Goal: Browse casually: Explore the website without a specific task or goal

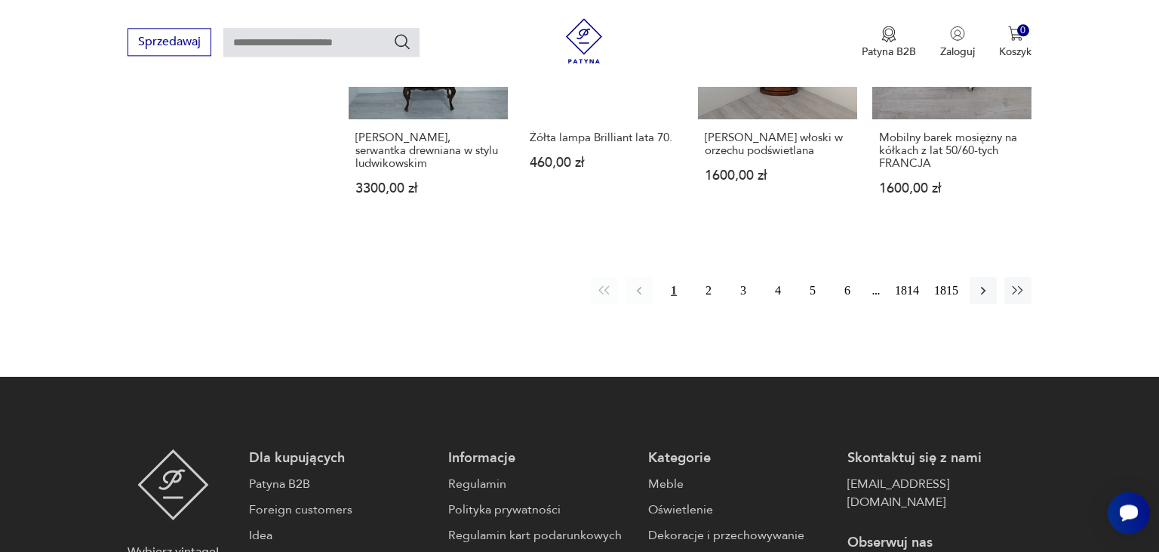
scroll to position [1401, 0]
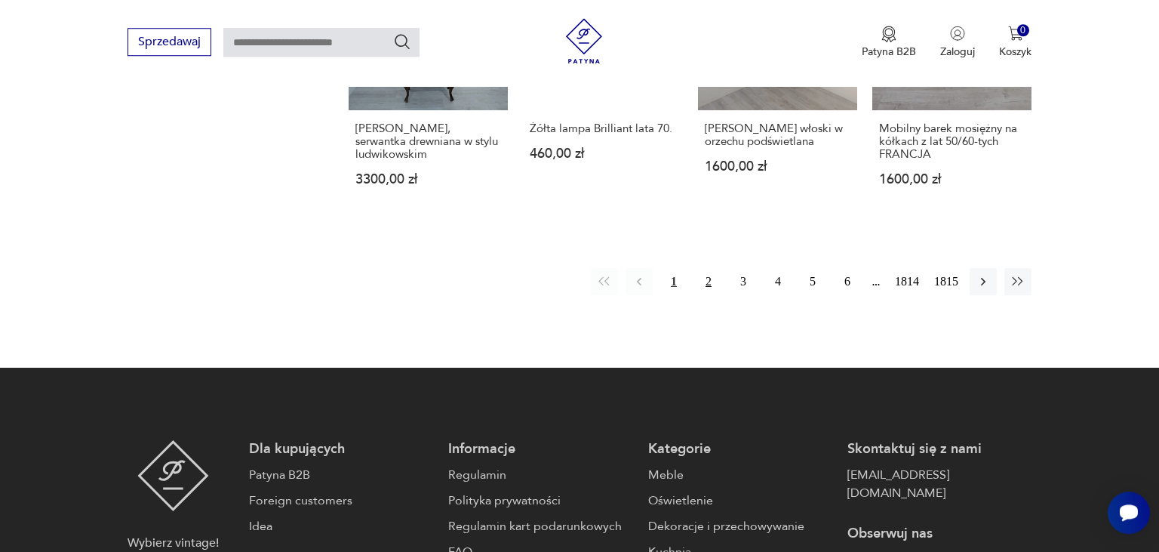
click at [702, 268] on button "2" at bounding box center [708, 281] width 27 height 27
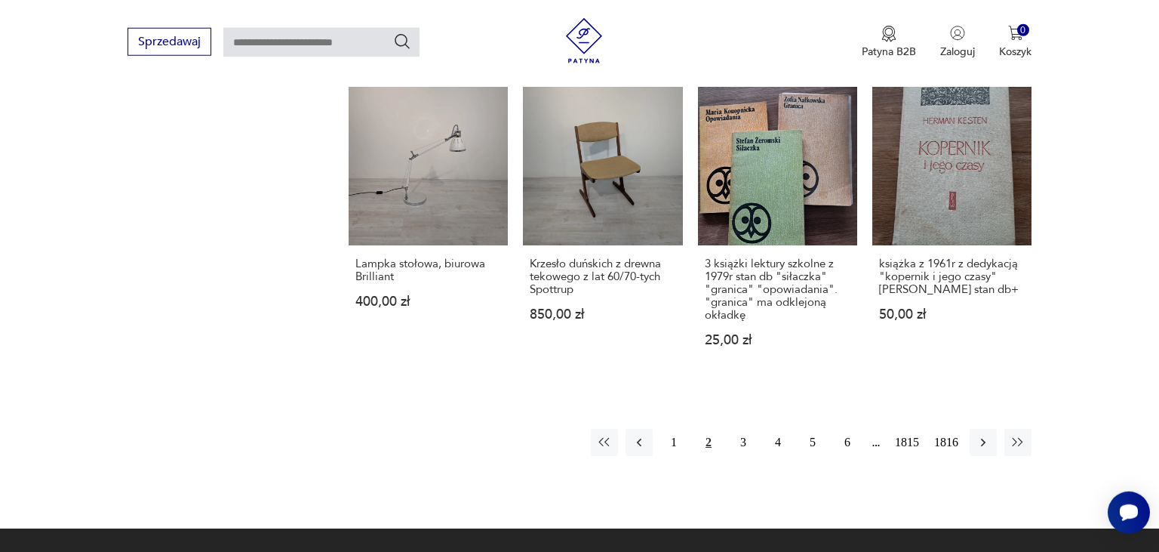
scroll to position [1365, 0]
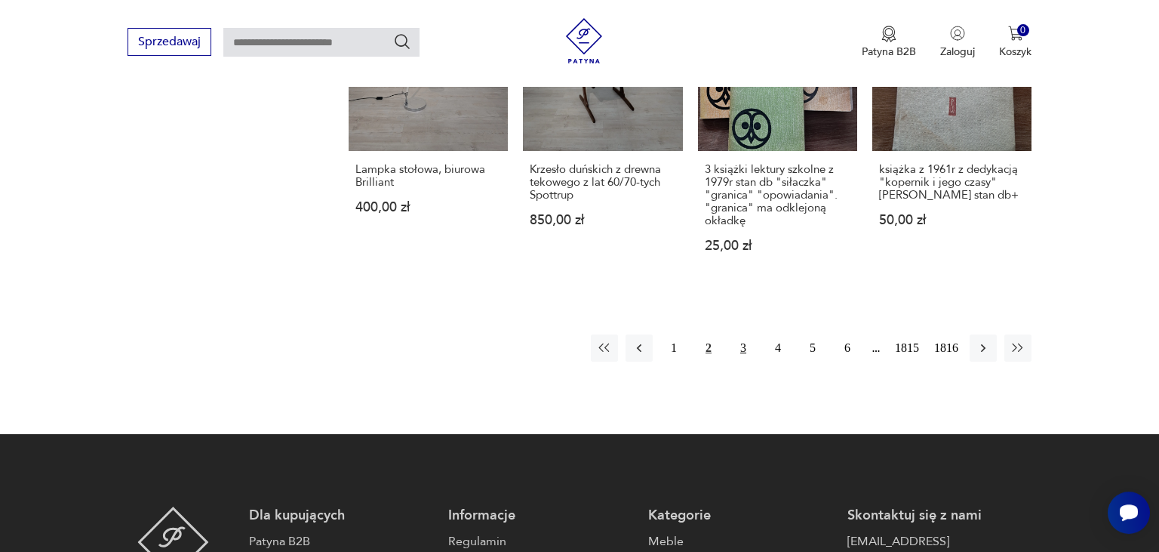
click at [740, 346] on button "3" at bounding box center [743, 347] width 27 height 27
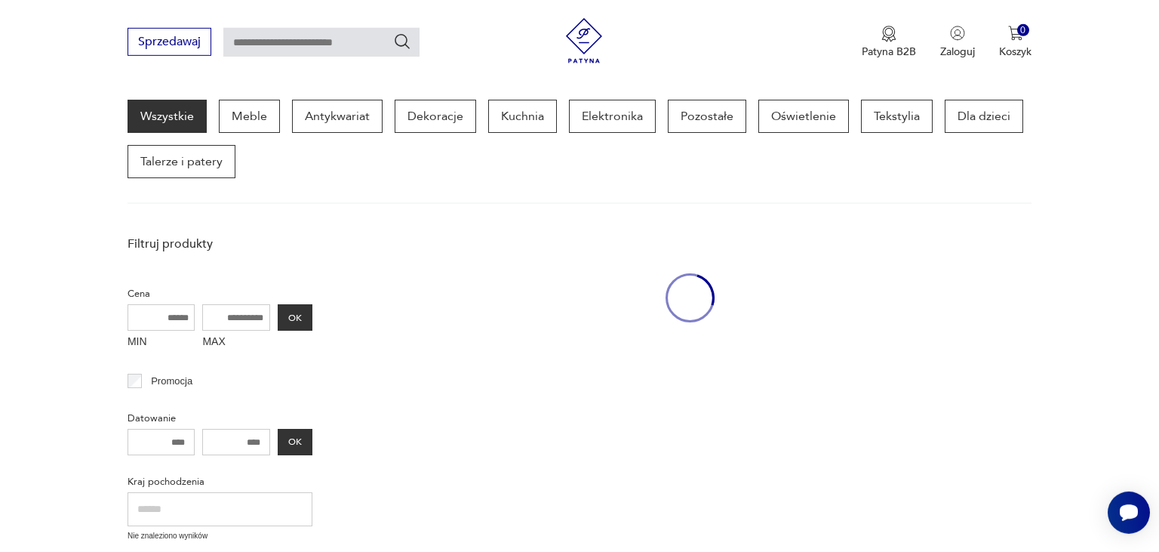
scroll to position [194, 0]
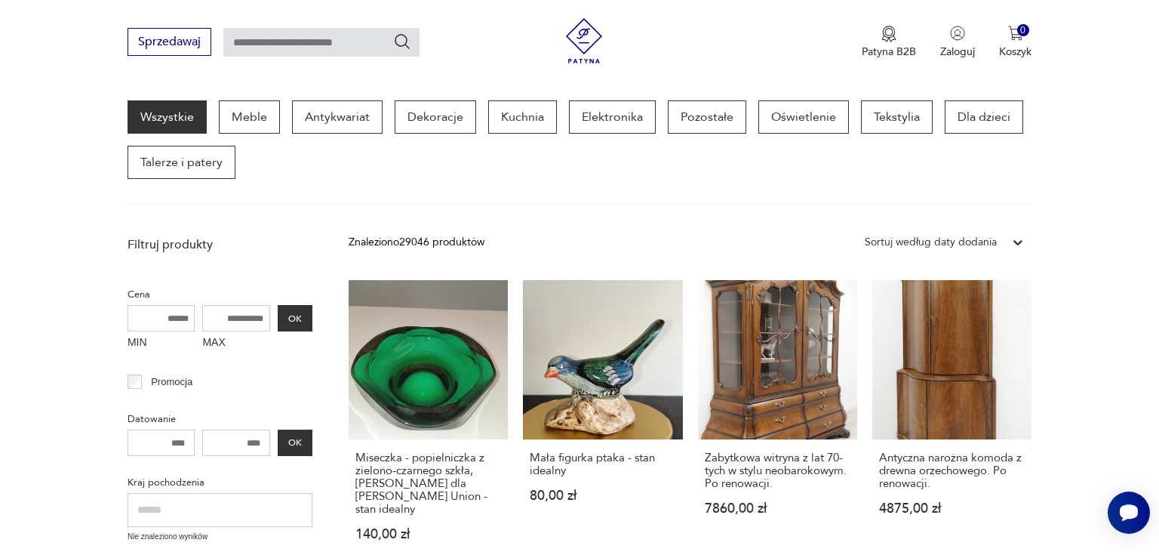
drag, startPoint x: 1148, startPoint y: 143, endPoint x: 1158, endPoint y: 223, distance: 80.6
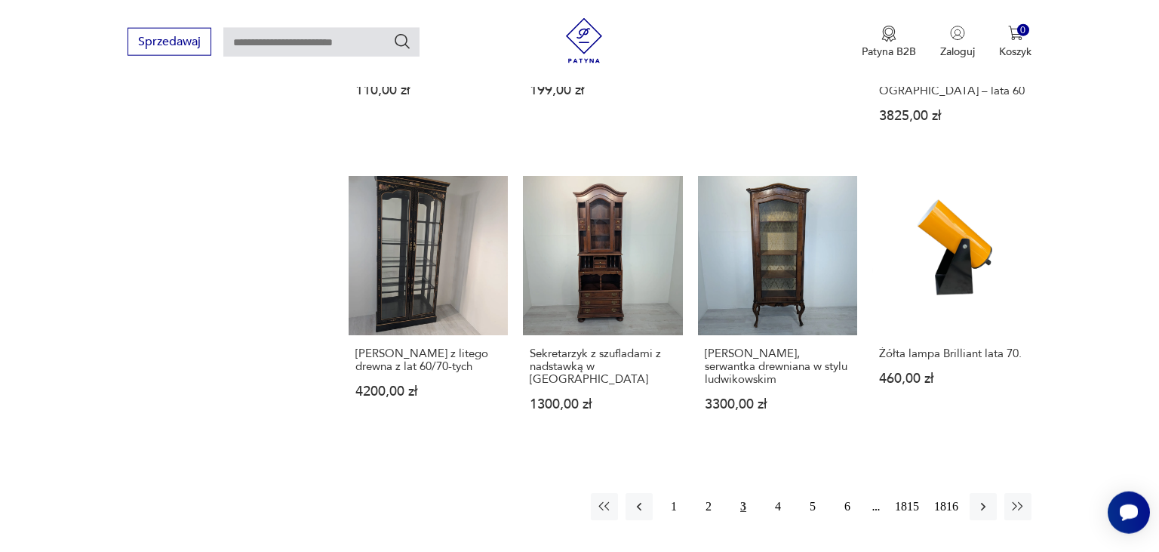
scroll to position [1210, 0]
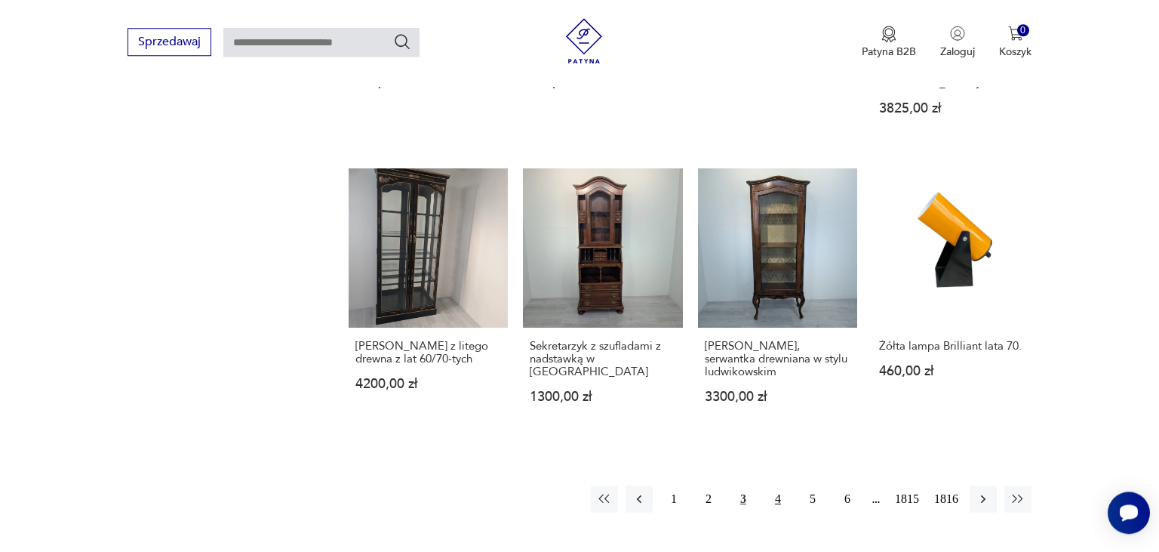
click at [774, 485] on button "4" at bounding box center [777, 498] width 27 height 27
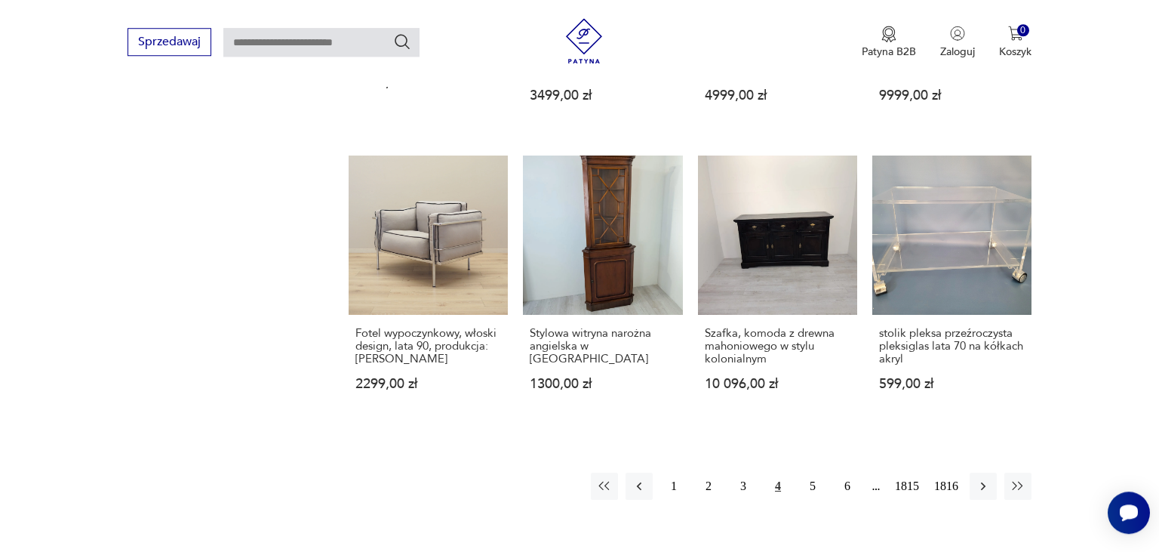
scroll to position [1244, 0]
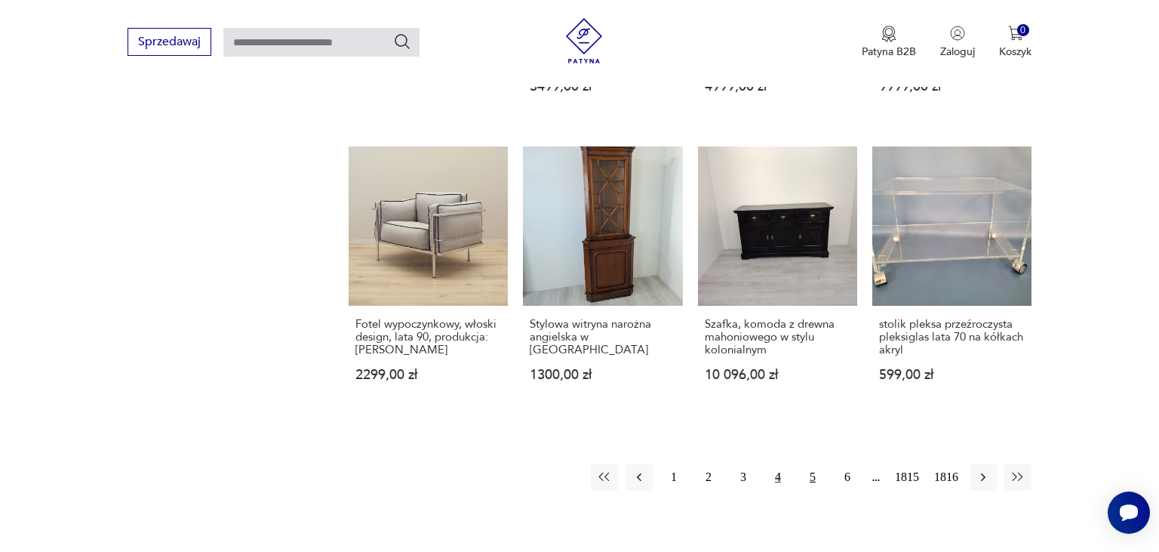
click at [807, 463] on button "5" at bounding box center [812, 476] width 27 height 27
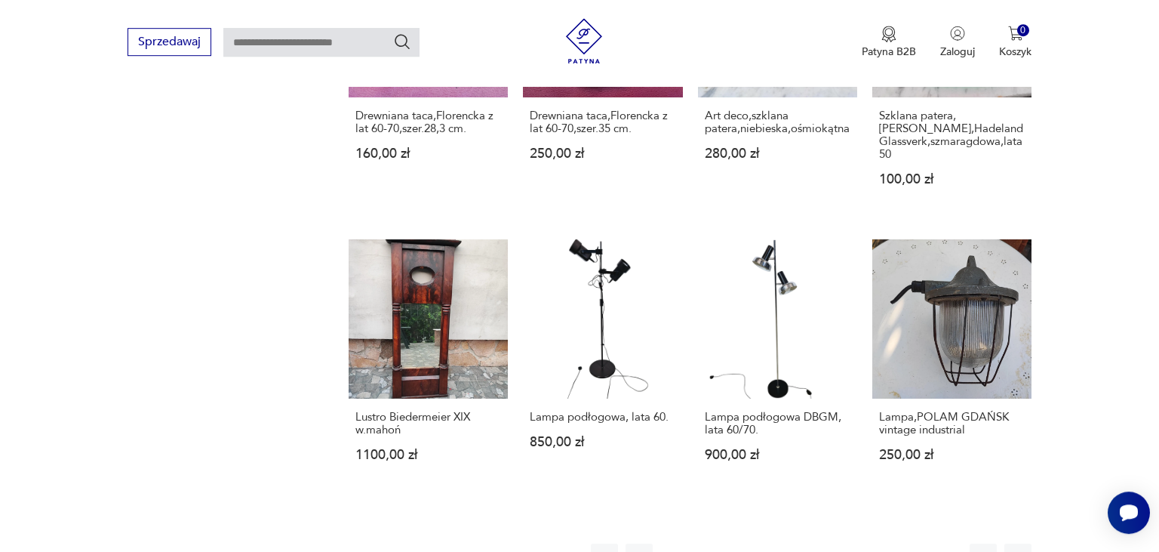
scroll to position [1298, 0]
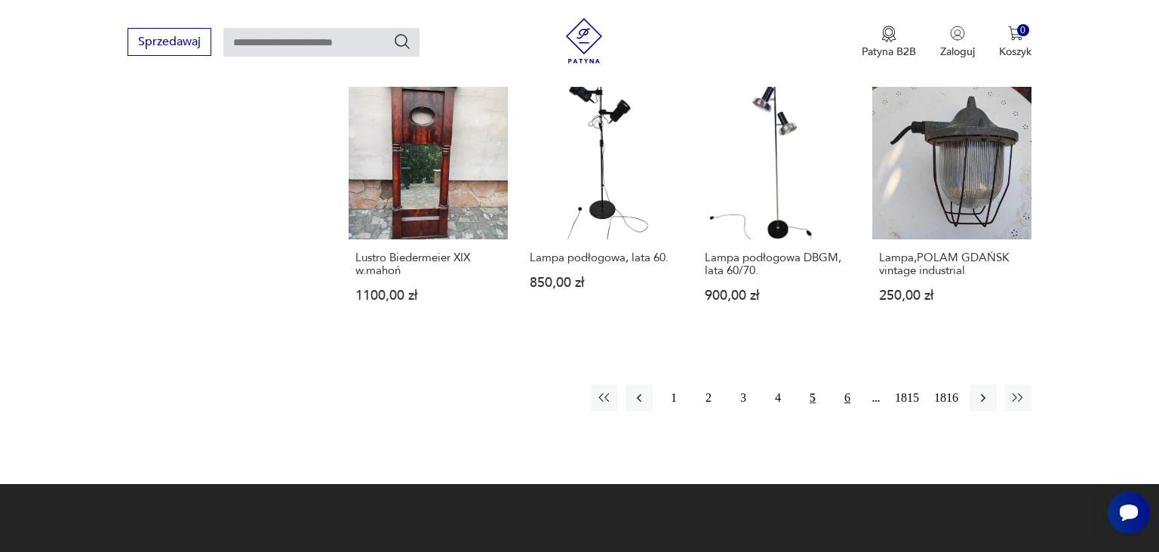
click at [847, 385] on button "6" at bounding box center [847, 397] width 27 height 27
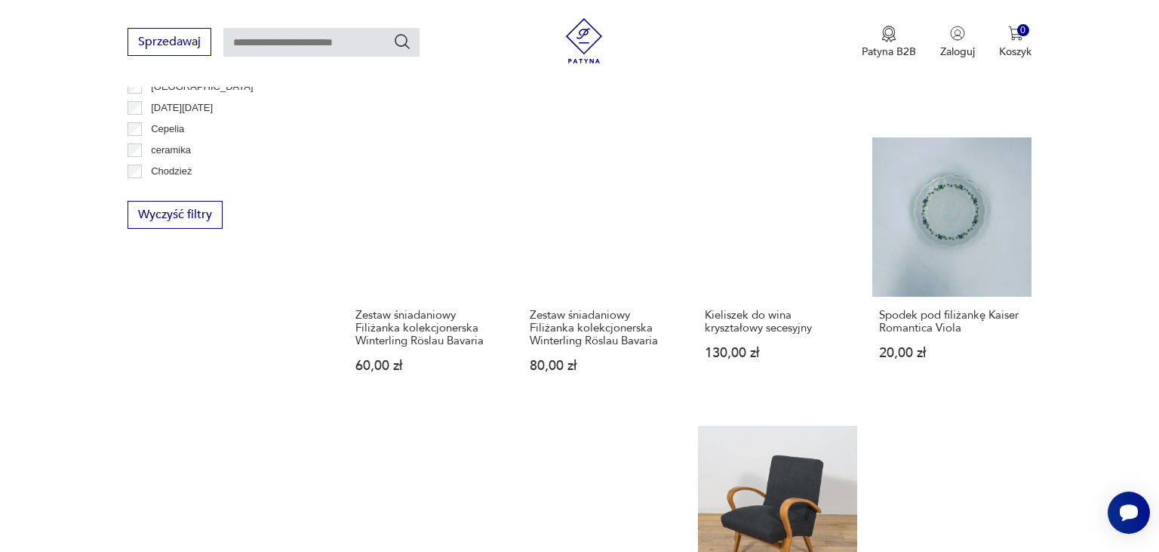
scroll to position [1148, 0]
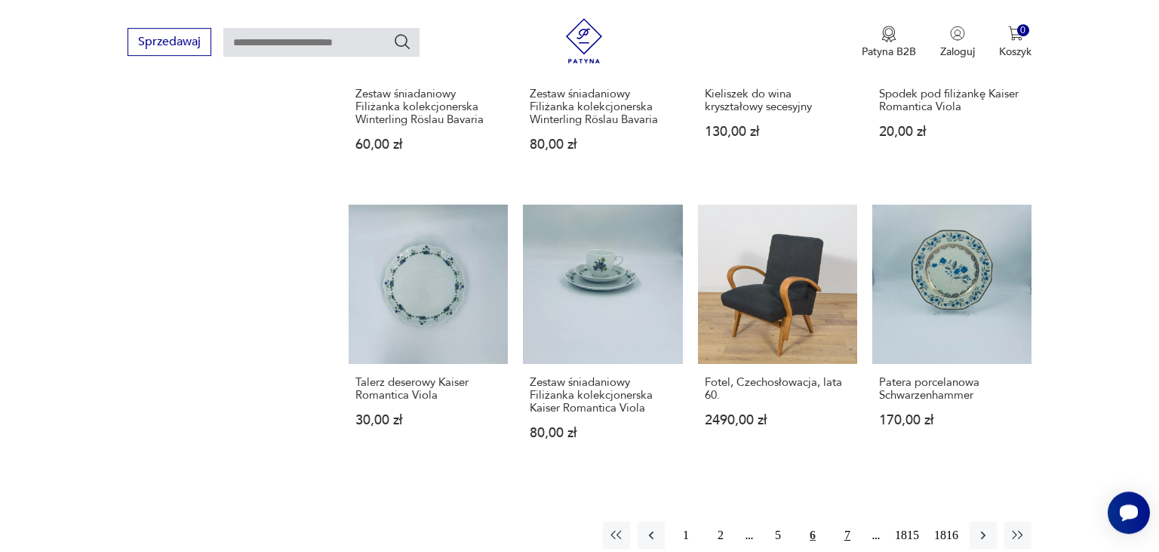
click at [849, 521] on button "7" at bounding box center [847, 534] width 27 height 27
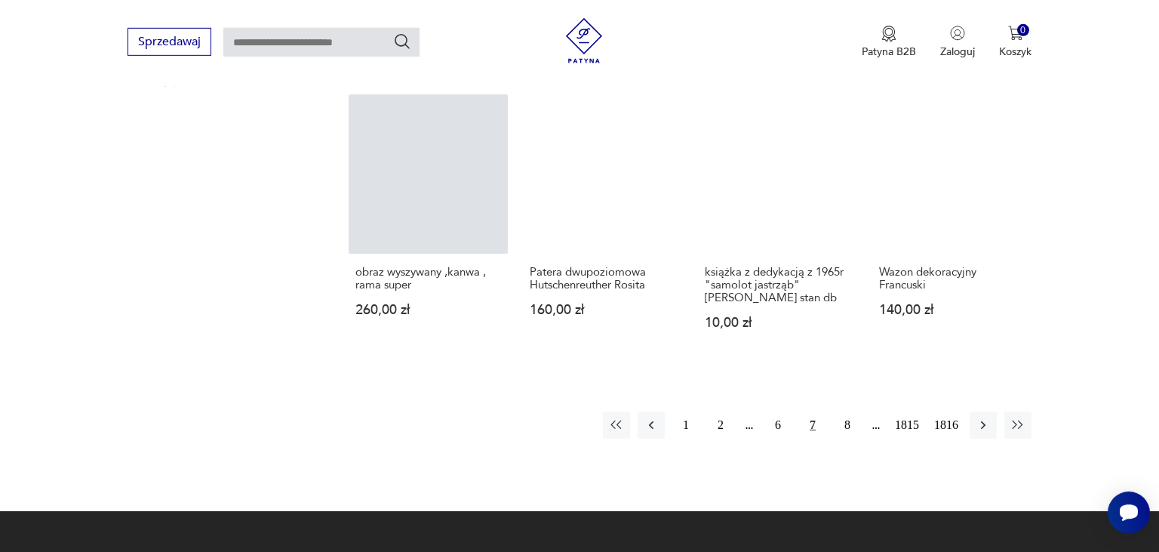
scroll to position [1260, 0]
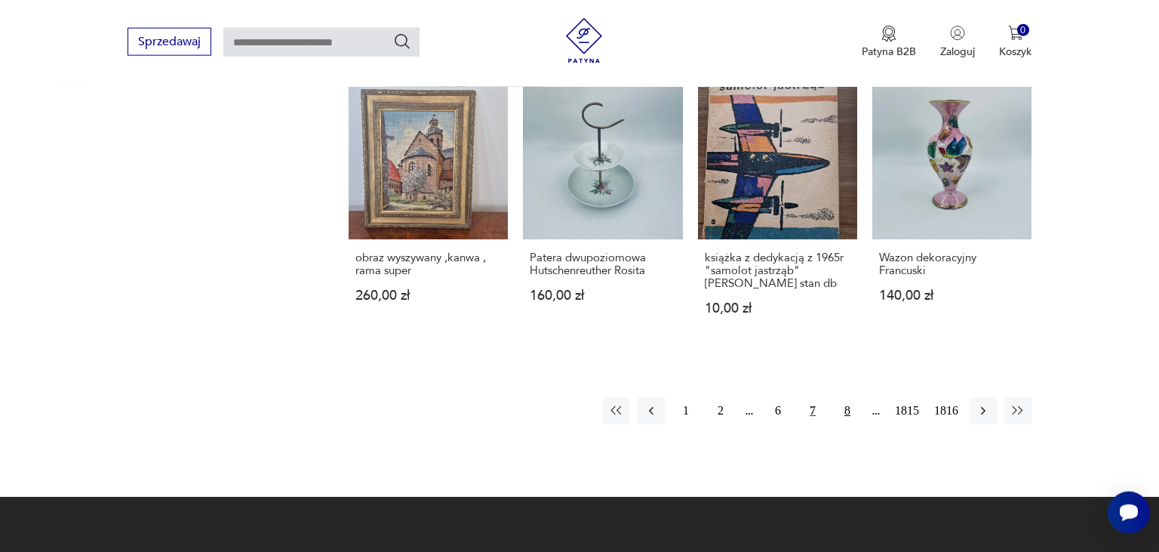
click at [849, 410] on button "8" at bounding box center [847, 410] width 27 height 27
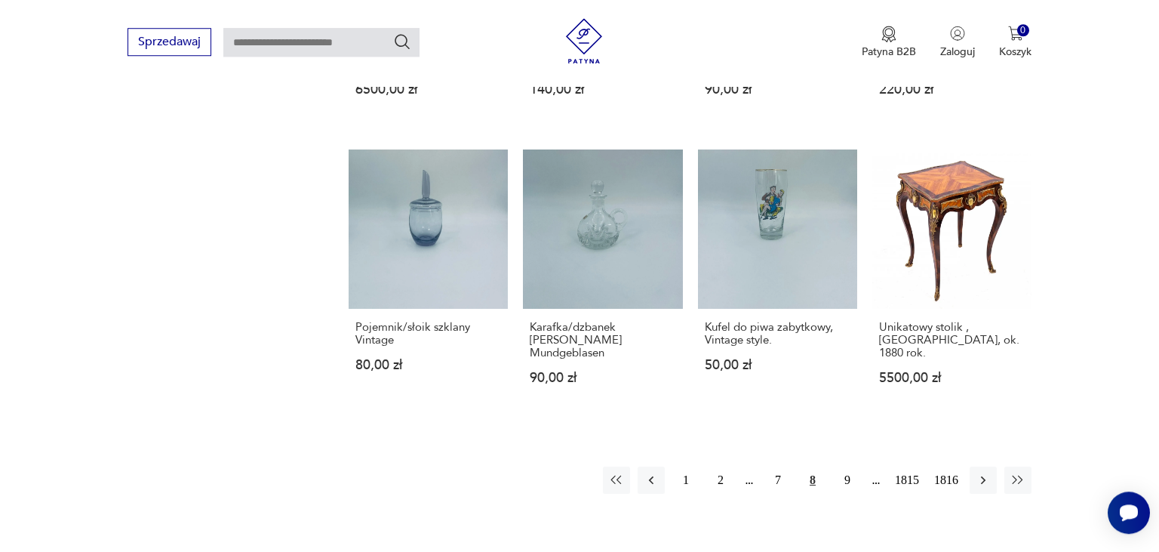
scroll to position [1180, 0]
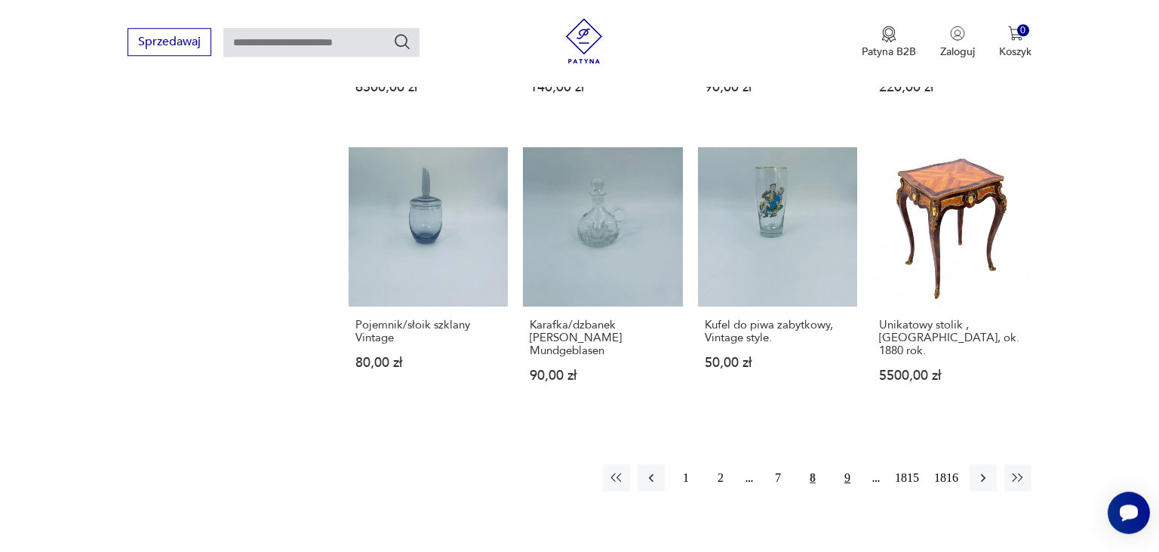
click at [849, 466] on button "9" at bounding box center [847, 477] width 27 height 27
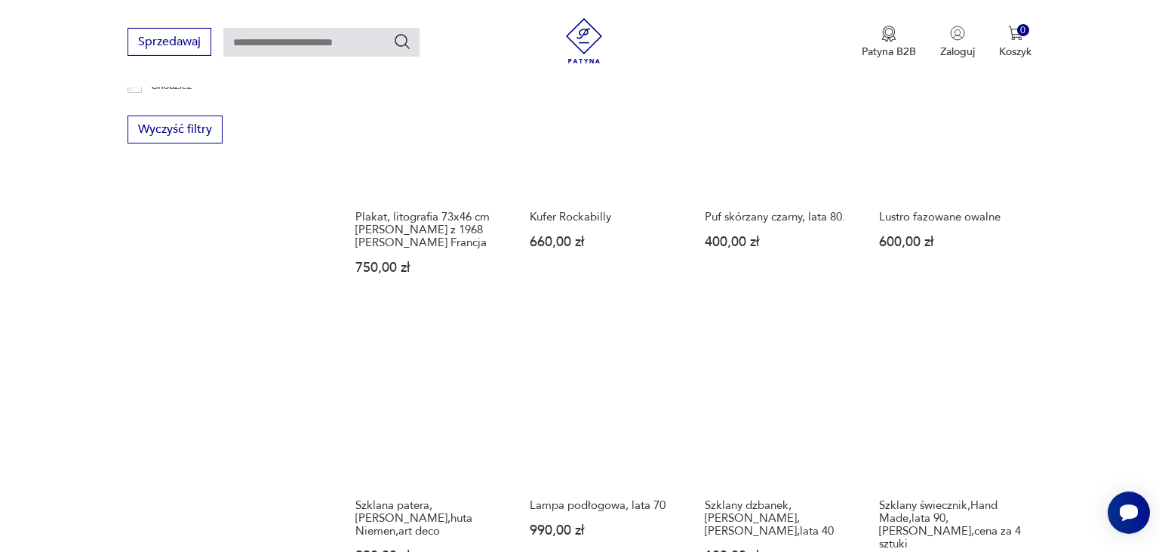
scroll to position [1039, 0]
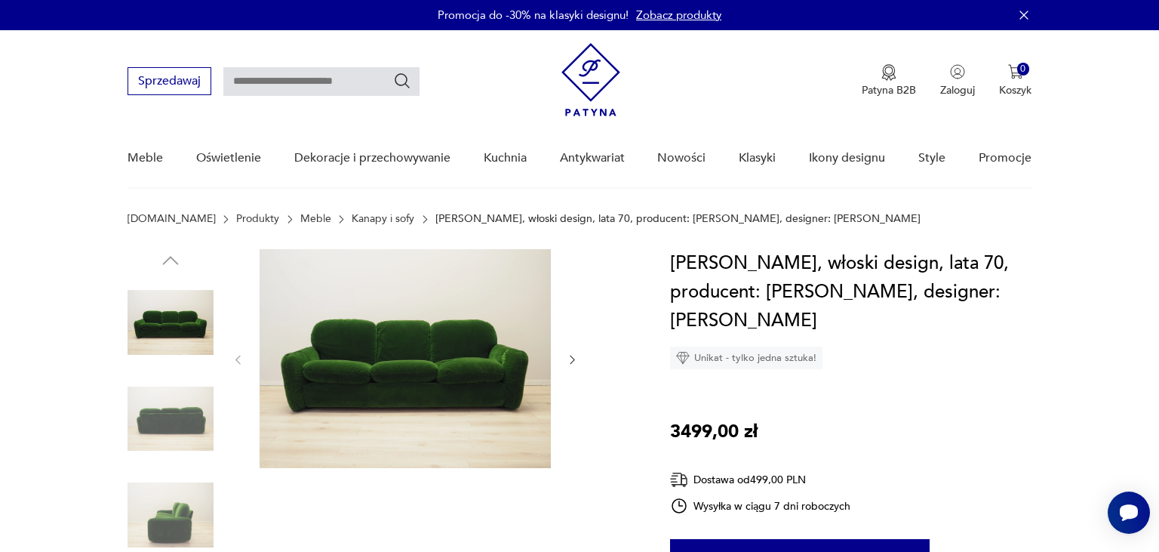
click at [164, 507] on img at bounding box center [171, 515] width 86 height 86
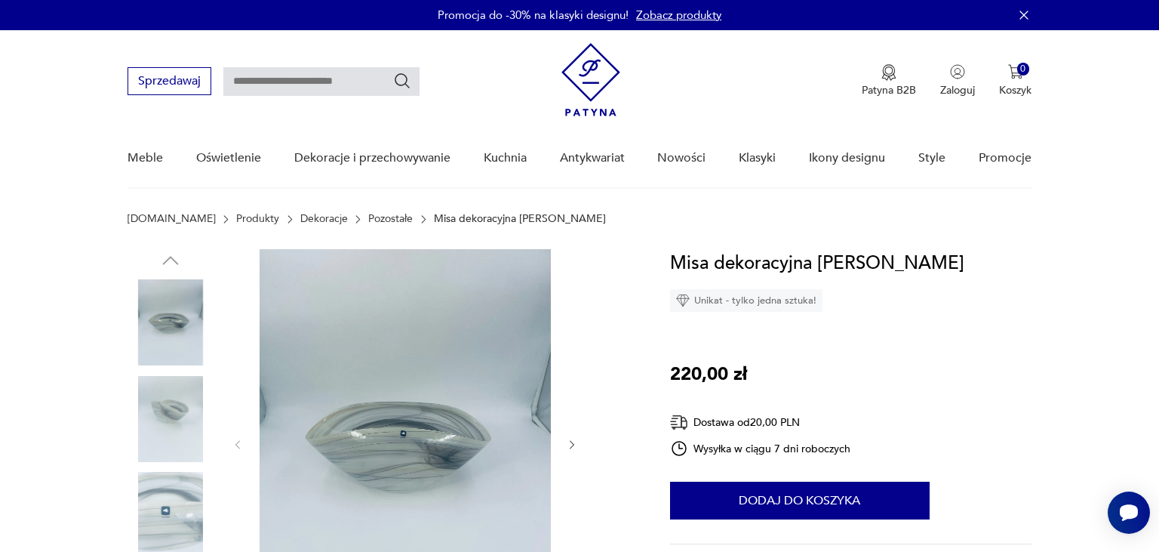
click at [168, 512] on img at bounding box center [171, 515] width 86 height 86
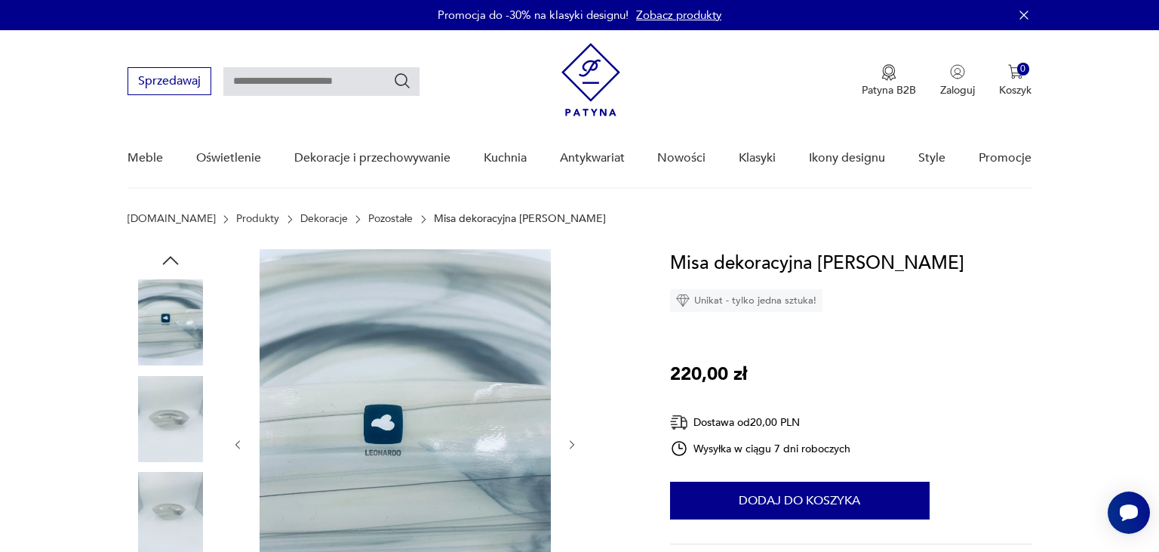
click at [168, 499] on img at bounding box center [171, 515] width 86 height 86
